Goal: Task Accomplishment & Management: Manage account settings

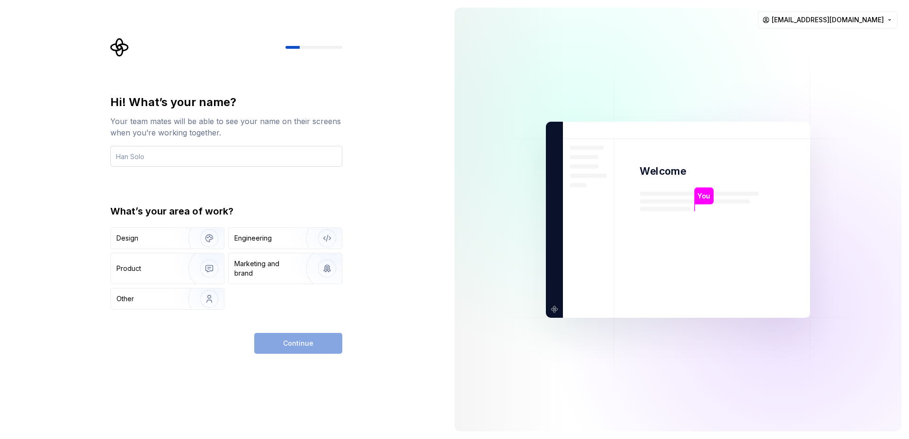
click at [169, 154] on input "text" at bounding box center [226, 156] width 232 height 21
click at [168, 153] on input "text" at bounding box center [226, 156] width 232 height 21
type input "makai kahilu"
click at [145, 307] on div "Other" at bounding box center [167, 298] width 113 height 21
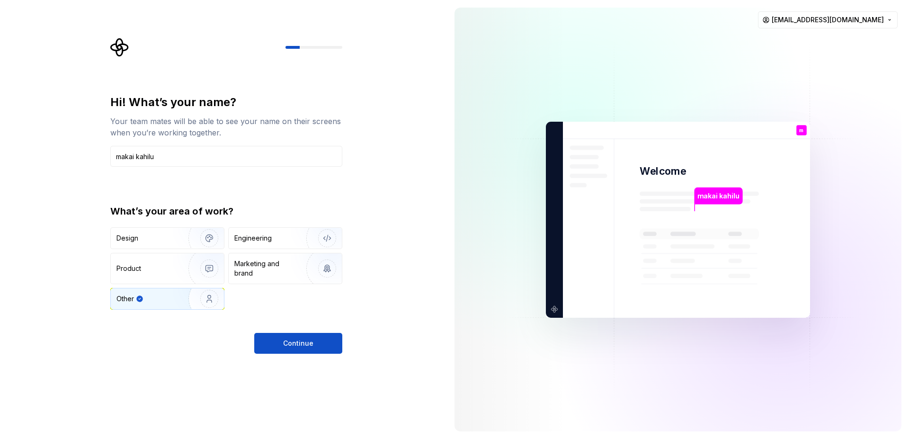
click at [167, 300] on div "Other" at bounding box center [148, 298] width 65 height 9
click at [258, 239] on div "Engineering" at bounding box center [252, 237] width 37 height 9
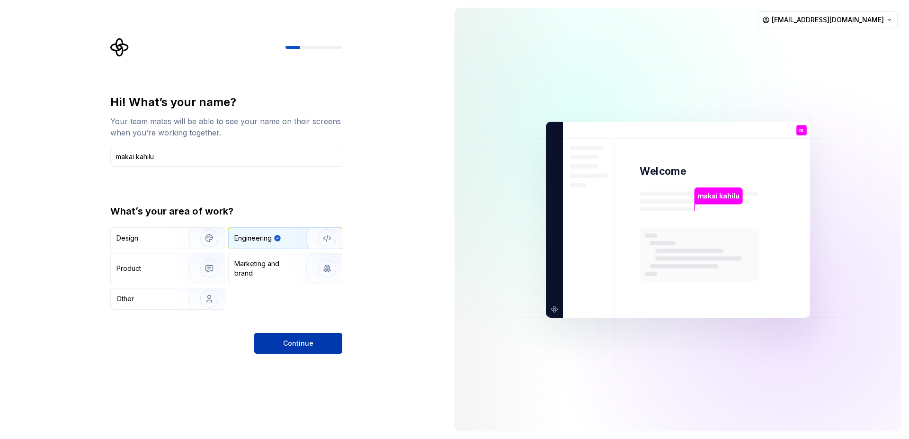
click at [296, 344] on span "Continue" at bounding box center [298, 342] width 30 height 9
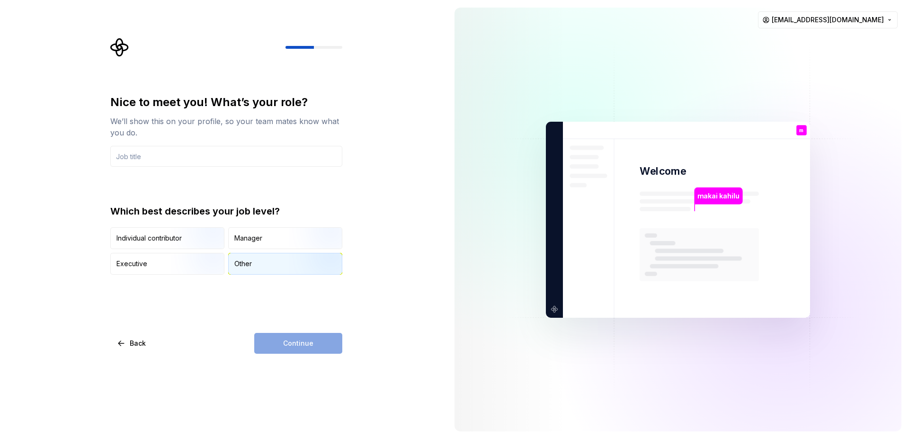
click at [241, 264] on div "Other" at bounding box center [243, 263] width 18 height 9
click at [169, 155] on input "text" at bounding box center [226, 156] width 232 height 21
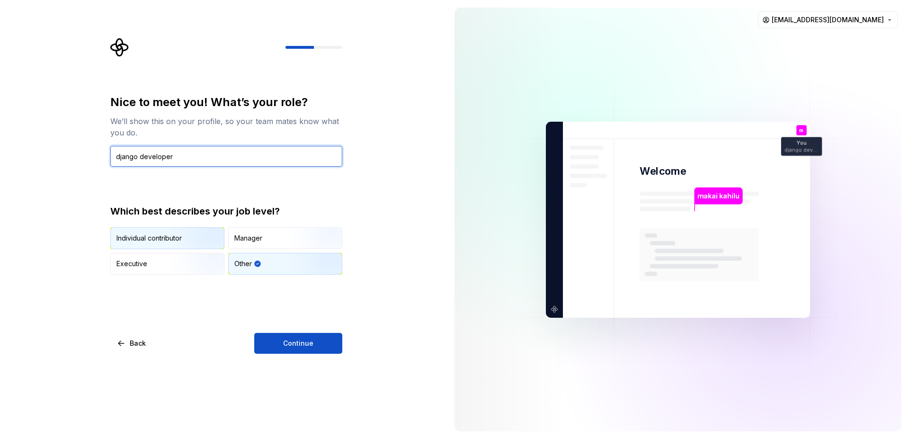
type input "django developer"
click at [179, 244] on img "button" at bounding box center [201, 249] width 61 height 63
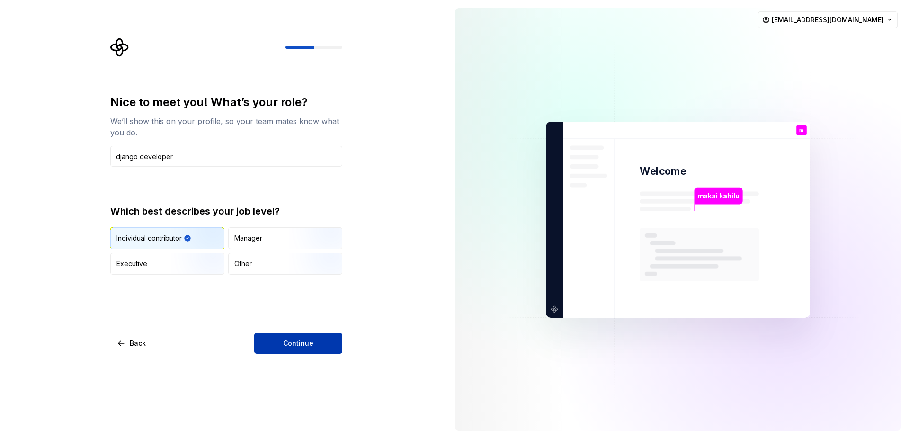
click at [279, 342] on button "Continue" at bounding box center [298, 343] width 88 height 21
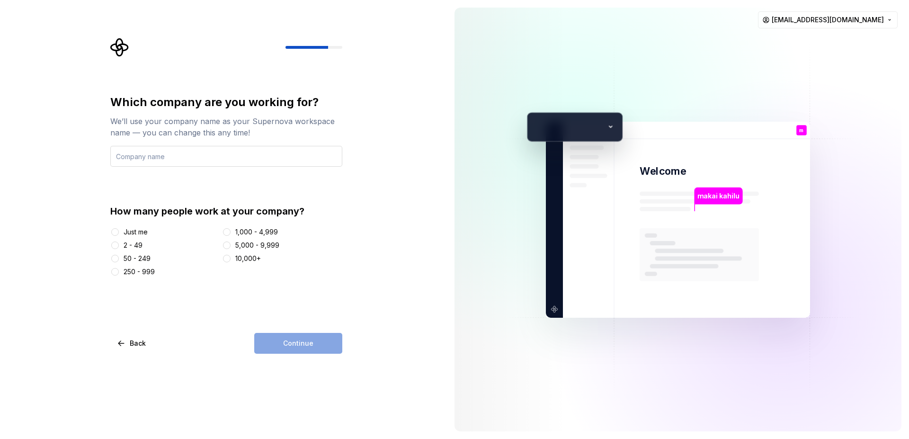
click at [131, 159] on input "text" at bounding box center [226, 156] width 232 height 21
click at [129, 159] on input "text" at bounding box center [226, 156] width 232 height 21
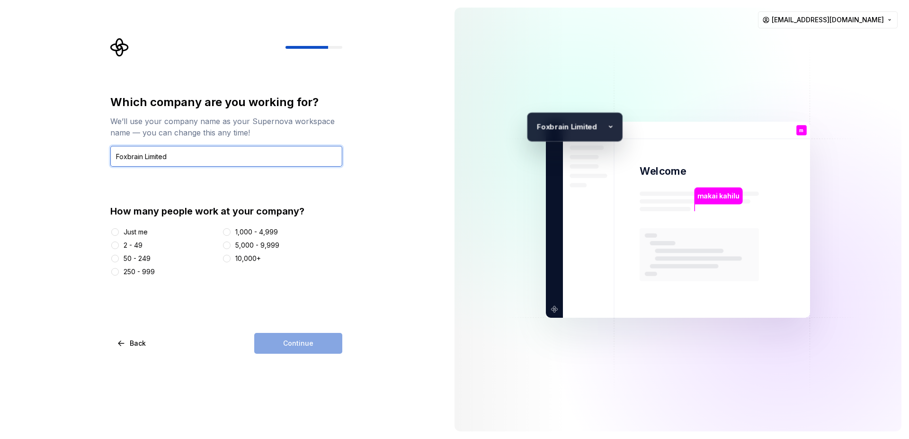
type input "Foxbrain Limited"
click at [114, 246] on button "2 - 49" at bounding box center [115, 245] width 8 height 8
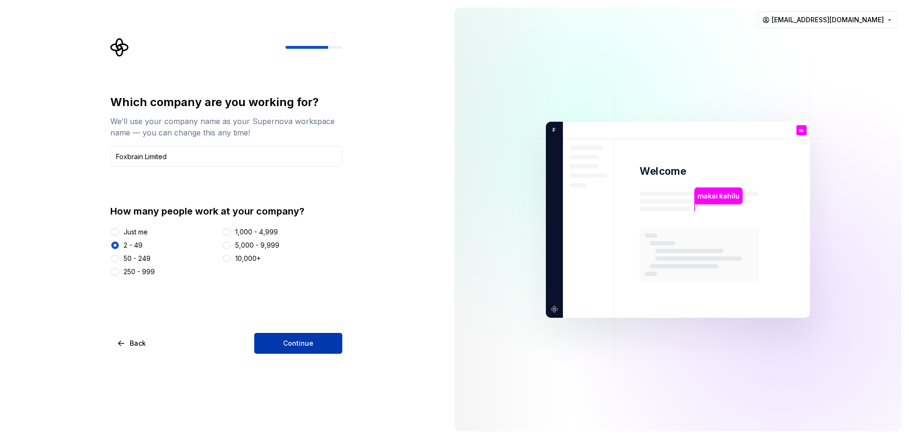
click at [268, 349] on button "Continue" at bounding box center [298, 343] width 88 height 21
click at [115, 233] on button "Just me" at bounding box center [115, 232] width 8 height 8
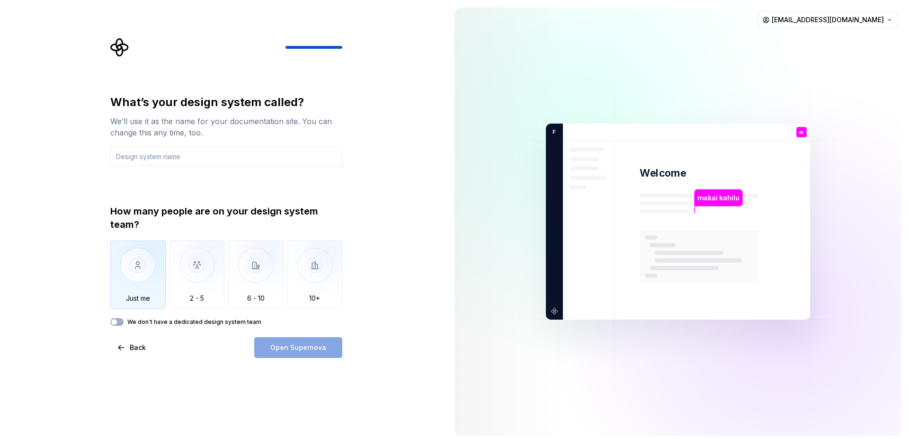
click at [131, 278] on img "button" at bounding box center [137, 271] width 55 height 63
click at [111, 319] on icon "button" at bounding box center [114, 322] width 8 height 6
click at [119, 318] on button "We don't have a dedicated design system team" at bounding box center [116, 322] width 13 height 8
click at [143, 271] on img "button" at bounding box center [137, 271] width 55 height 63
click at [291, 350] on div "Open Supernova" at bounding box center [298, 347] width 88 height 21
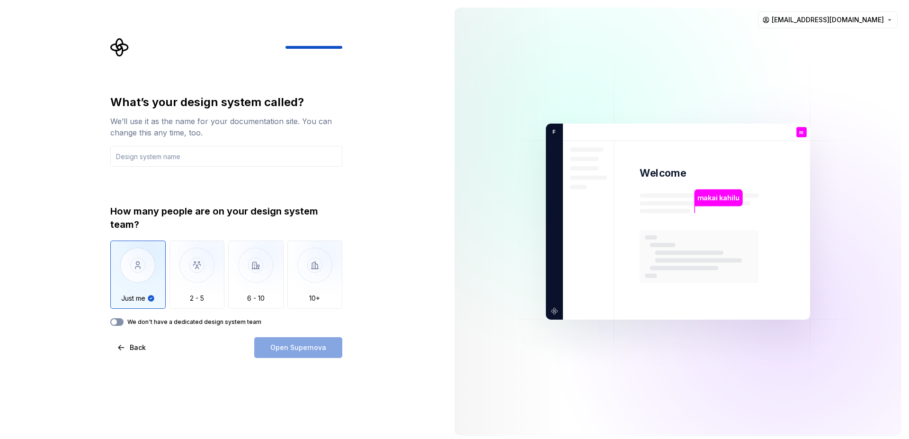
click at [116, 320] on span "button" at bounding box center [114, 322] width 6 height 6
click at [274, 347] on div "Open Supernova" at bounding box center [298, 347] width 88 height 21
click at [156, 157] on input "text" at bounding box center [226, 156] width 232 height 21
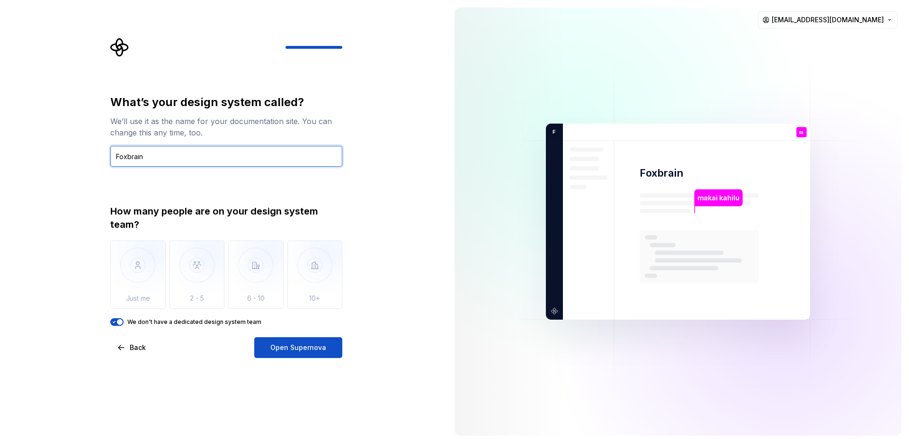
type input "Foxbrain"
click at [119, 320] on span "button" at bounding box center [120, 322] width 6 height 6
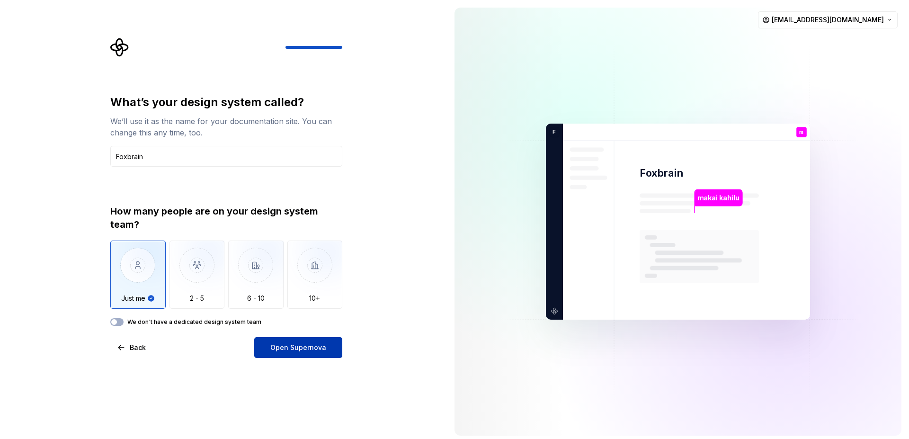
click at [299, 345] on span "Open Supernova" at bounding box center [298, 347] width 56 height 9
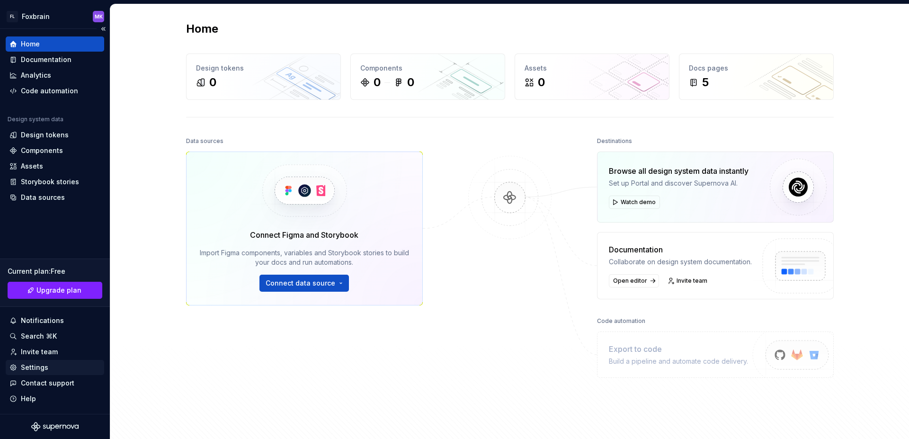
click at [37, 366] on div "Settings" at bounding box center [34, 367] width 27 height 9
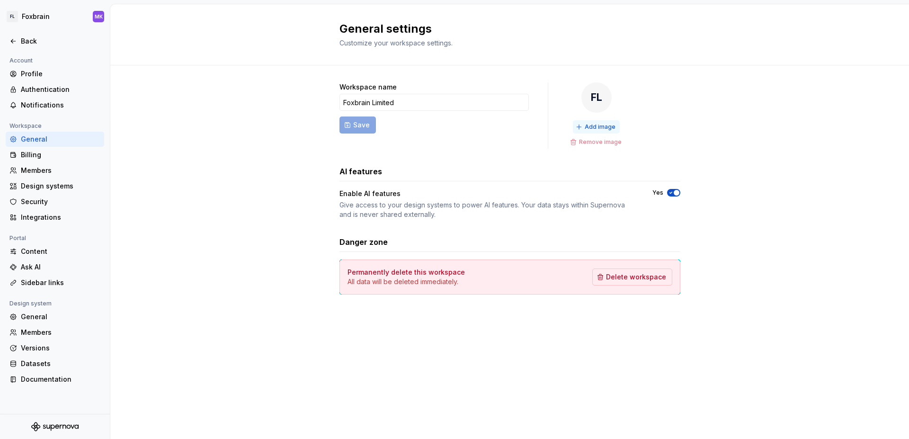
click at [585, 122] on button "Add image" at bounding box center [596, 126] width 47 height 13
click at [357, 121] on form "Workspace name Foxbrain Limited Save" at bounding box center [433, 115] width 189 height 66
click at [357, 124] on form "Workspace name Foxbrain Limited Save" at bounding box center [433, 115] width 189 height 66
click at [428, 101] on input "Foxbrain Limited" at bounding box center [433, 102] width 189 height 17
click at [351, 121] on form "Workspace name Foxbrain Limited Save" at bounding box center [433, 115] width 189 height 66
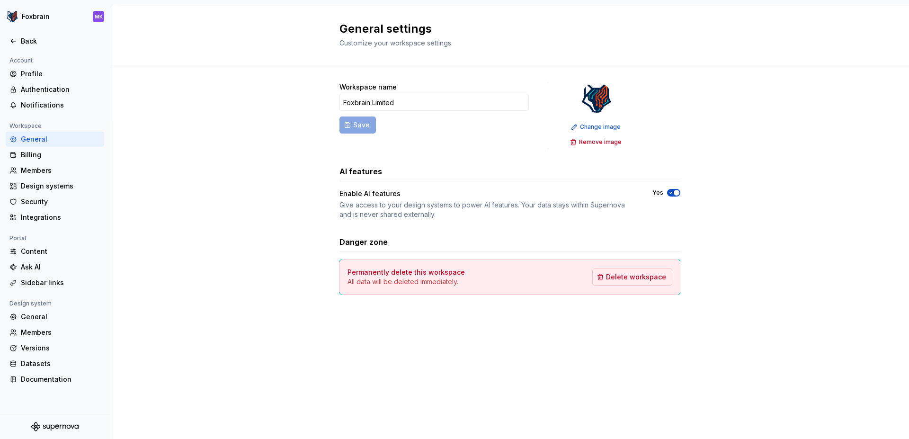
click at [44, 136] on div "General" at bounding box center [61, 138] width 80 height 9
click at [424, 103] on input "Foxbrain Limited" at bounding box center [433, 102] width 189 height 17
type input "Foxbrain"
click at [358, 124] on span "Save" at bounding box center [361, 124] width 17 height 9
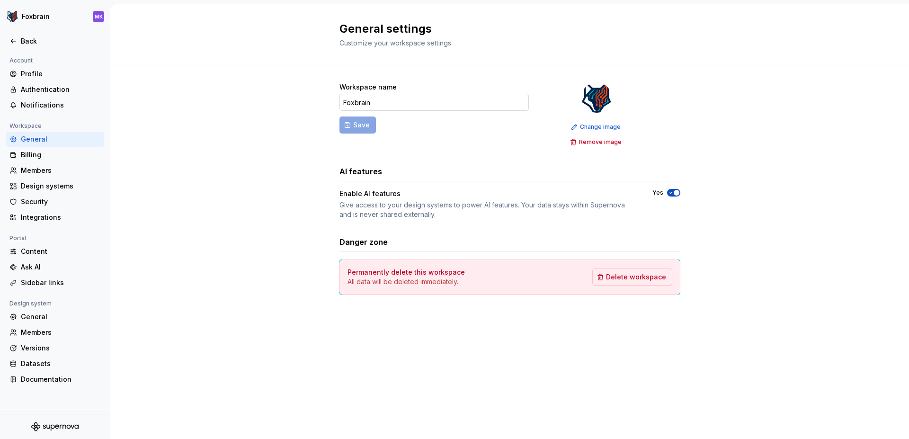
click at [386, 105] on input "Foxbrain" at bounding box center [433, 102] width 189 height 17
click at [361, 125] on span "Save" at bounding box center [361, 124] width 17 height 9
type input "Foxbrain limited"
click at [672, 191] on icon "button" at bounding box center [671, 193] width 8 height 6
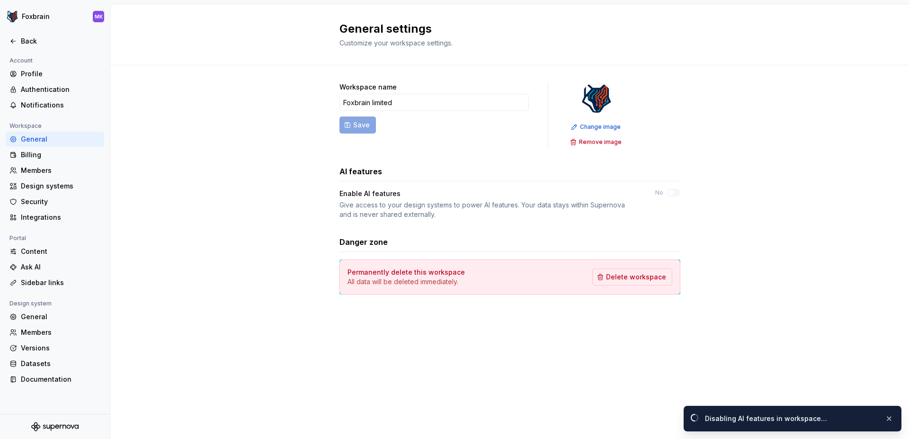
click at [662, 190] on label "No" at bounding box center [659, 193] width 8 height 8
click at [673, 201] on div "Enable AI features Give access to your design systems to power AI features. You…" at bounding box center [509, 204] width 341 height 30
click at [675, 202] on div "Enable AI features Give access to your design systems to power AI features. You…" at bounding box center [509, 204] width 341 height 30
click at [673, 190] on icon "button" at bounding box center [671, 193] width 8 height 6
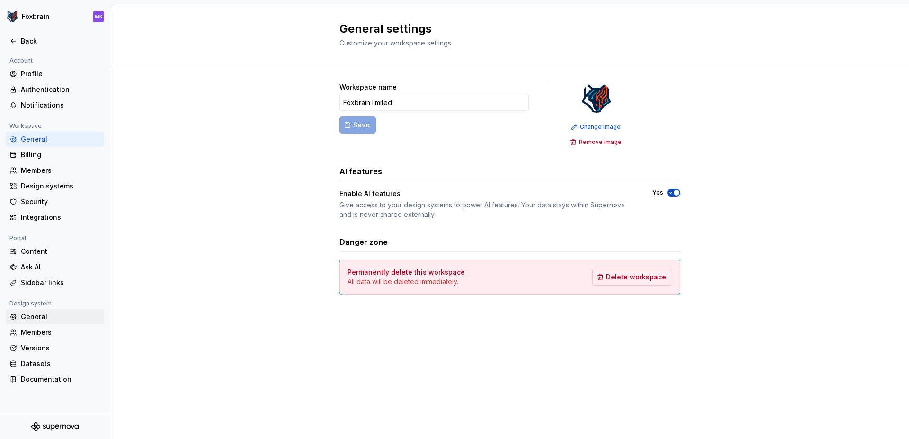
click at [46, 320] on div "General" at bounding box center [61, 316] width 80 height 9
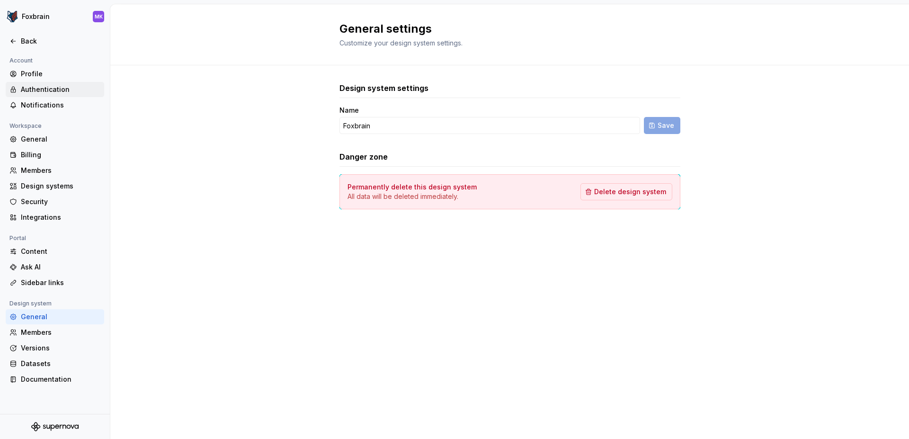
click at [64, 93] on div "Authentication" at bounding box center [61, 89] width 80 height 9
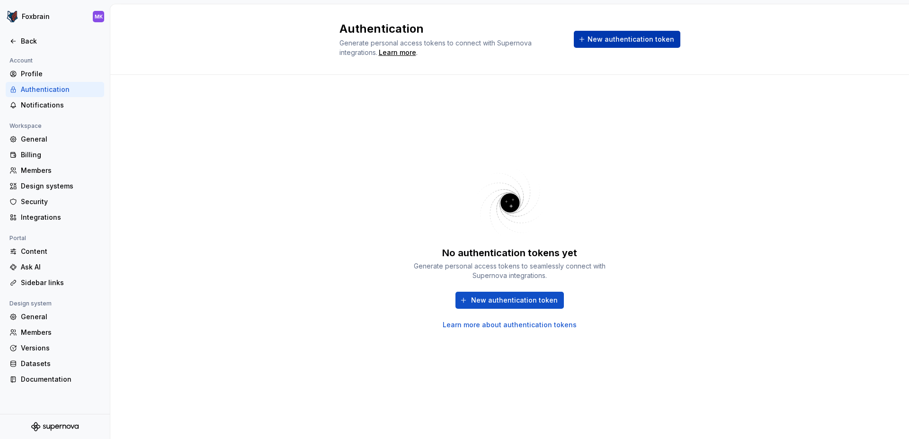
click at [608, 36] on span "New authentication token" at bounding box center [630, 39] width 87 height 9
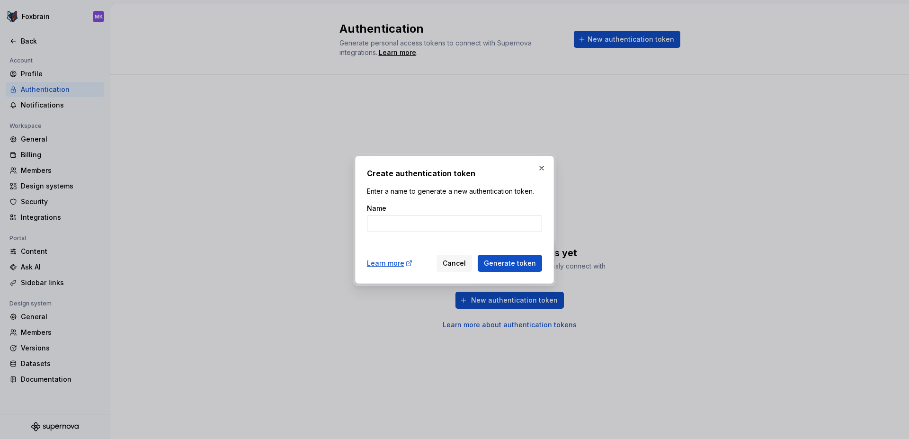
click at [428, 222] on input "Name" at bounding box center [454, 223] width 175 height 17
click at [428, 220] on input "Name" at bounding box center [454, 223] width 175 height 17
type input "foxbrain"
click at [496, 259] on span "Generate token" at bounding box center [510, 262] width 52 height 9
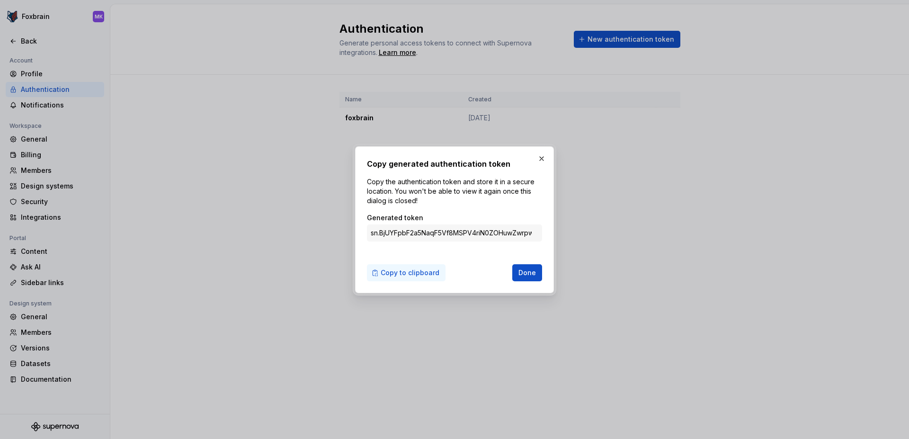
click at [423, 276] on span "Copy to clipboard" at bounding box center [410, 272] width 59 height 9
